Goal: Transaction & Acquisition: Purchase product/service

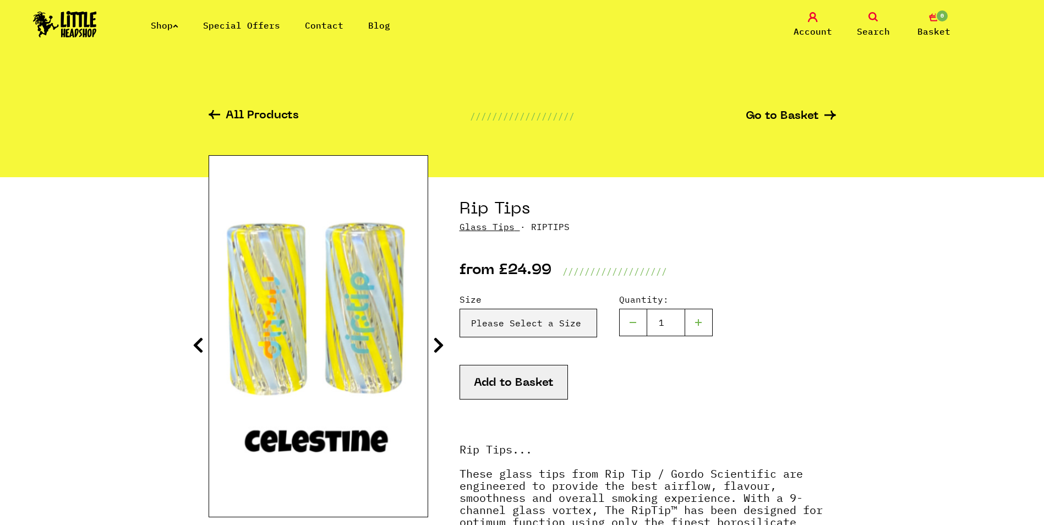
drag, startPoint x: 0, startPoint y: 0, endPoint x: 89, endPoint y: 30, distance: 94.2
click at [89, 30] on img at bounding box center [65, 24] width 64 height 26
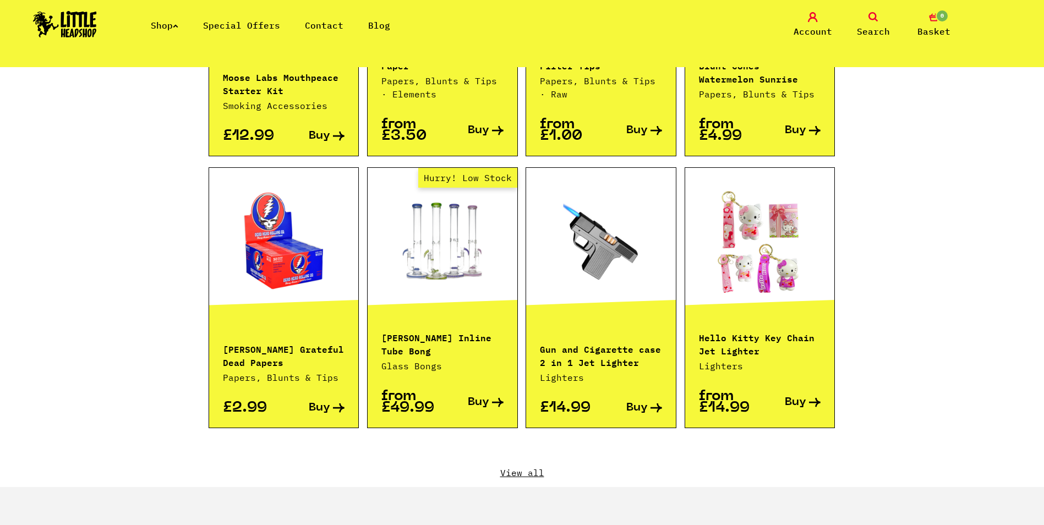
scroll to position [1101, 0]
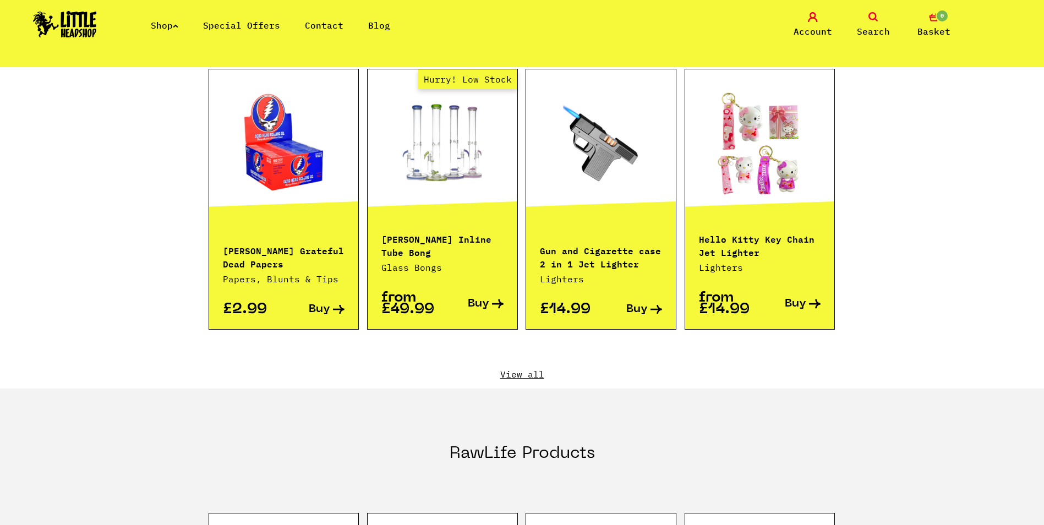
click at [529, 368] on link "View all" at bounding box center [523, 374] width 628 height 12
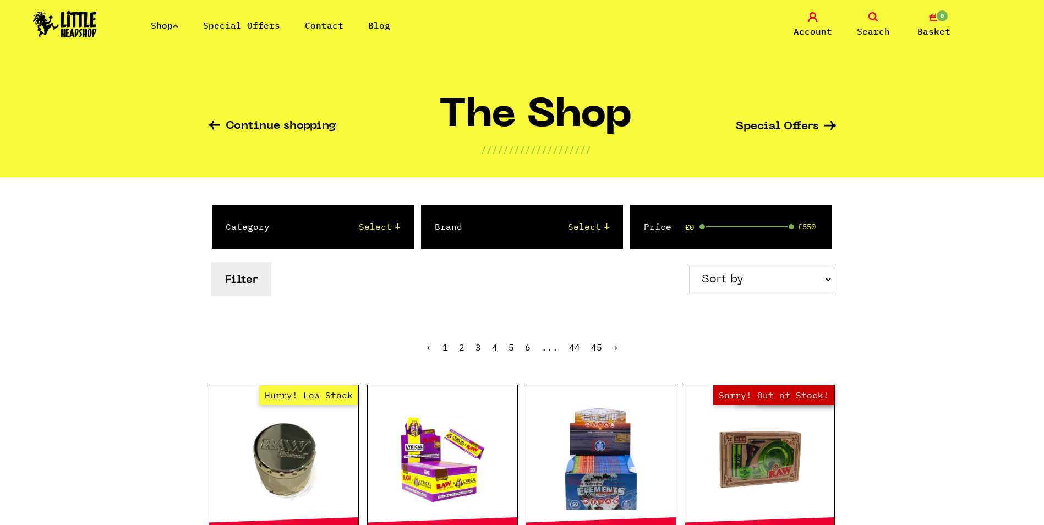
click at [726, 285] on select "Sort by Price - Low to High Price - High to Low Newest Products" at bounding box center [761, 280] width 144 height 30
select select "newest"
click at [691, 265] on select "Sort by Price - Low to High Price - High to Low Newest Products" at bounding box center [761, 280] width 144 height 30
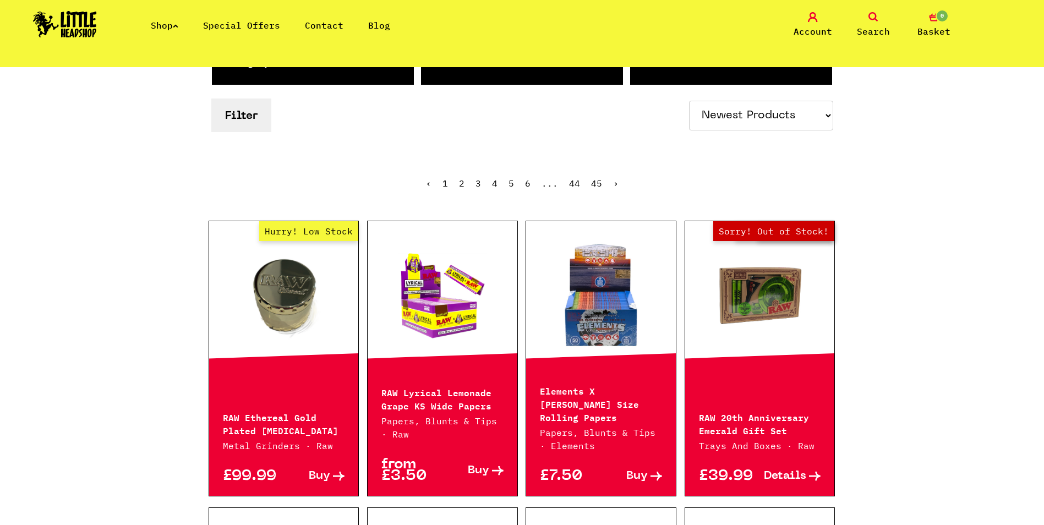
scroll to position [165, 0]
